Goal: Task Accomplishment & Management: Manage account settings

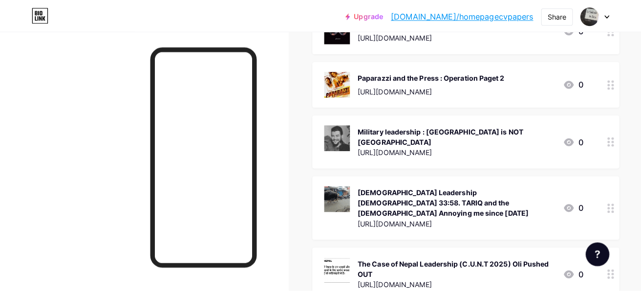
scroll to position [2169, 0]
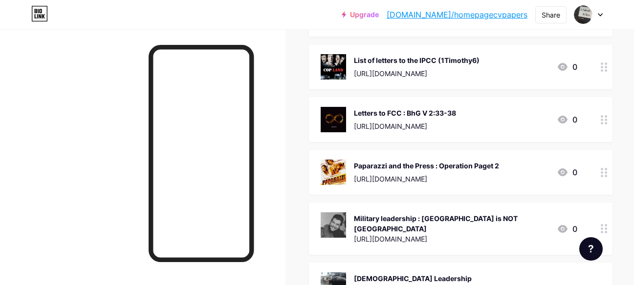
click at [465, 161] on div "Paparazzi and the Press : Operation Paget 2" at bounding box center [426, 166] width 145 height 10
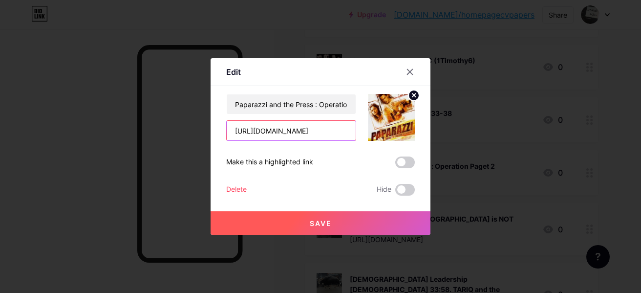
scroll to position [0, 11]
drag, startPoint x: 236, startPoint y: 133, endPoint x: 441, endPoint y: 129, distance: 204.8
click at [441, 129] on div "Edit Content YouTube Play YouTube video without leaving your page. ADD Vimeo Pl…" at bounding box center [320, 146] width 641 height 293
paste input "/2025/09/updated-150925.html"
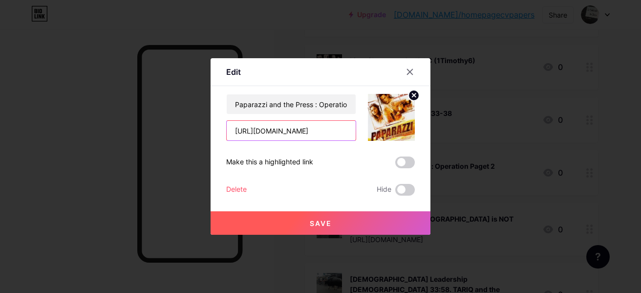
type input "[URL][DOMAIN_NAME]"
click at [340, 225] on button "Save" at bounding box center [321, 222] width 220 height 23
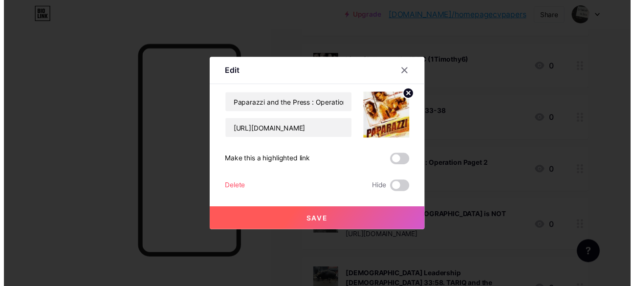
scroll to position [0, 0]
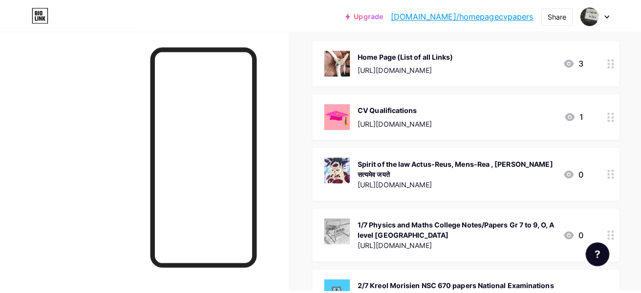
scroll to position [146, 0]
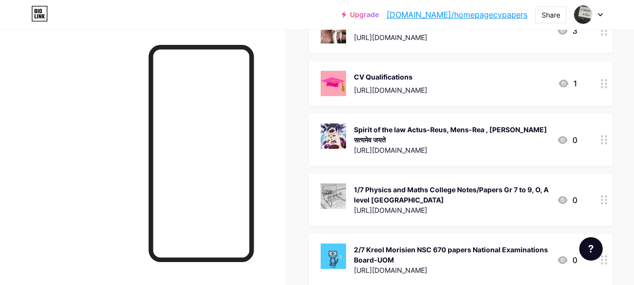
click at [473, 137] on div "Spirit of the law Actus-Reus, Mens-Rea , [PERSON_NAME] सत्यमेव जयते" at bounding box center [451, 135] width 195 height 21
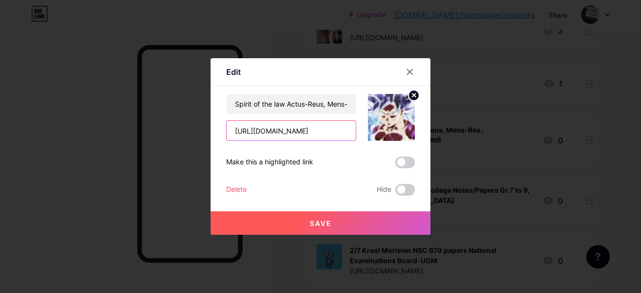
scroll to position [0, 31]
drag, startPoint x: 235, startPoint y: 132, endPoint x: 452, endPoint y: 130, distance: 216.5
click at [452, 130] on div "Edit Content YouTube Play YouTube video without leaving your page. ADD Vimeo Pl…" at bounding box center [320, 146] width 641 height 293
paste input "/2025/09/updated-150925.html"
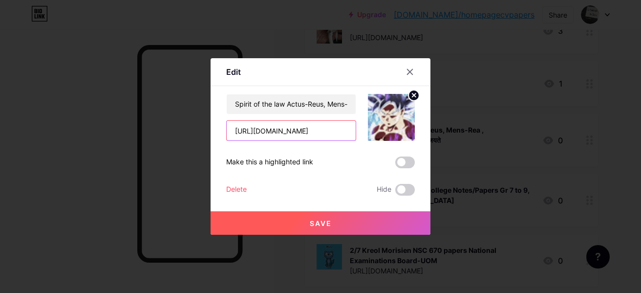
type input "https://ar-mr-spirit-of-the-law.blogspot.com/2025/09/updated-150925.html"
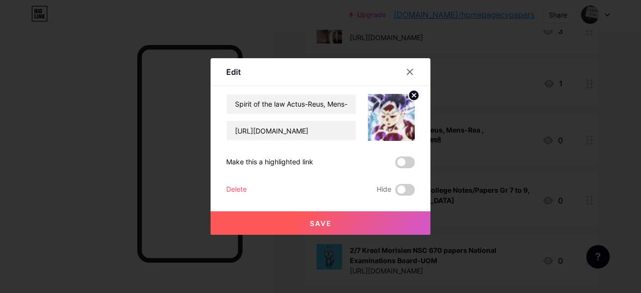
click at [339, 219] on button "Save" at bounding box center [321, 222] width 220 height 23
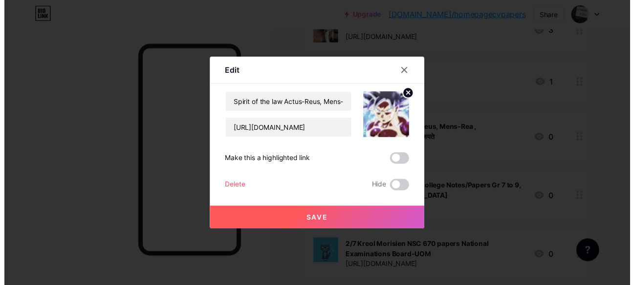
scroll to position [0, 0]
